Goal: Task Accomplishment & Management: Complete application form

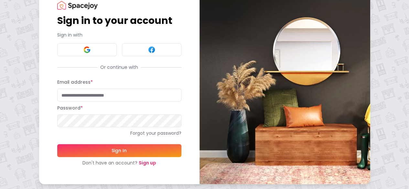
click at [139, 164] on link "Sign up" at bounding box center [147, 163] width 17 height 6
click at [139, 162] on link "Sign up" at bounding box center [147, 163] width 17 height 6
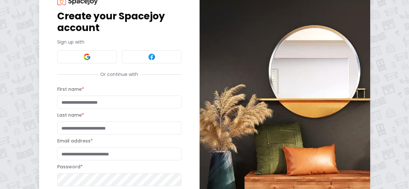
scroll to position [55, 0]
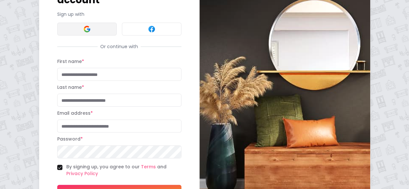
click at [57, 35] on button at bounding box center [86, 29] width 59 height 13
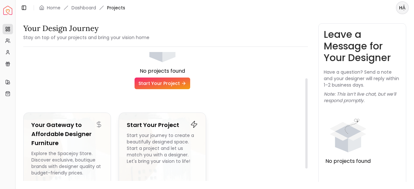
scroll to position [39, 0]
click at [162, 135] on div "Start your journey to create a beautifully designed space. Start a project and …" at bounding box center [162, 154] width 71 height 44
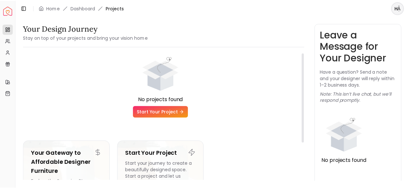
scroll to position [0, 0]
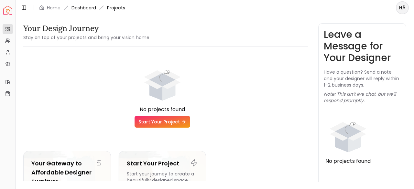
click at [79, 10] on link "Dashboard" at bounding box center [83, 8] width 25 height 6
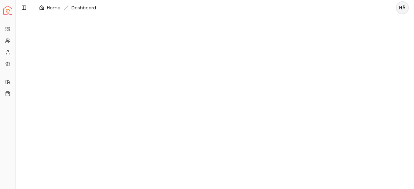
click at [51, 6] on link "Home" at bounding box center [54, 8] width 14 height 6
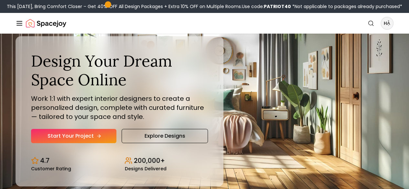
click at [81, 143] on link "Start Your Project" at bounding box center [73, 136] width 85 height 14
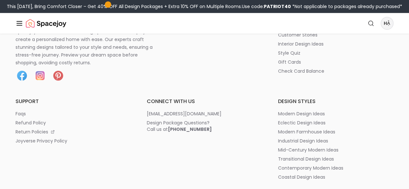
scroll to position [323, 0]
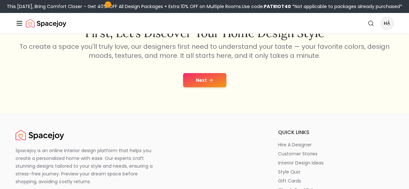
scroll to position [121, 0]
click at [221, 82] on button "Next" at bounding box center [204, 80] width 43 height 14
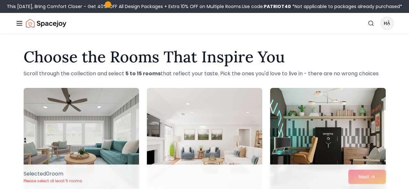
click at [0, 0] on link "AI Design" at bounding box center [0, 0] width 0 height 0
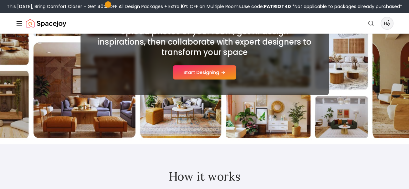
scroll to position [97, 0]
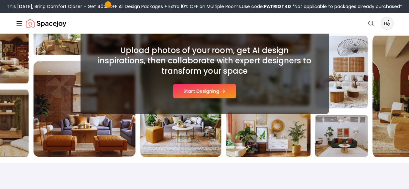
click at [209, 99] on div "Begin Your Design Journey Modern Upload photos of your room, get AI design insp…" at bounding box center [204, 50] width 248 height 128
click at [207, 95] on button "Start Designing" at bounding box center [204, 91] width 63 height 14
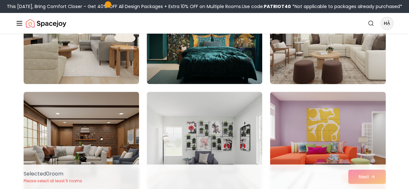
scroll to position [129, 0]
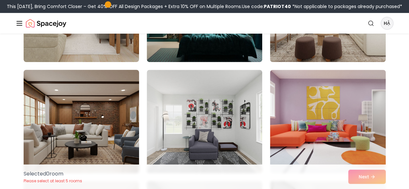
click at [101, 136] on img at bounding box center [81, 121] width 121 height 109
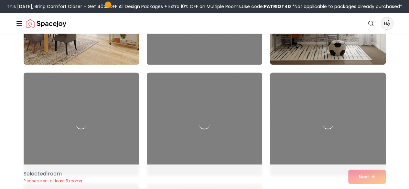
scroll to position [646, 0]
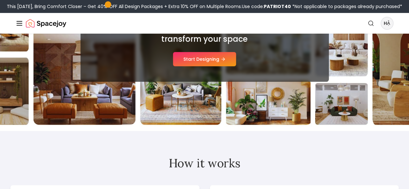
scroll to position [105, 0]
